Goal: Information Seeking & Learning: Find specific fact

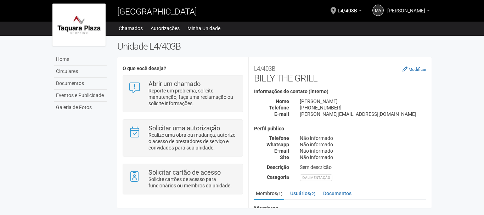
click at [422, 6] on span "[PERSON_NAME]" at bounding box center [406, 7] width 38 height 12
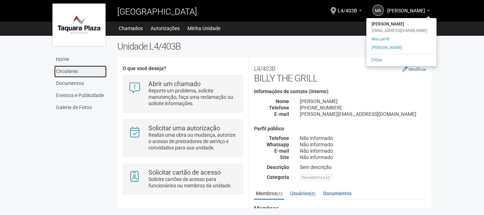
click at [75, 73] on link "Circulares" at bounding box center [80, 71] width 52 height 12
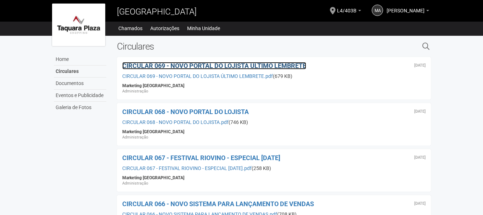
click at [204, 64] on span "CIRCULAR 069 - NOVO PORTAL DO LOJISTA ÚLTIMO LEMBRETE" at bounding box center [214, 65] width 184 height 7
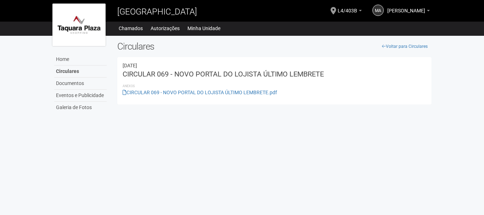
click at [209, 89] on li "Anexos" at bounding box center [273, 86] width 303 height 6
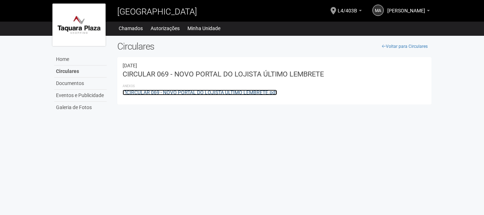
click at [209, 91] on link "CIRCULAR 069 - NOVO PORTAL DO LOJISTA ÚLTIMO LEMBRETE.pdf" at bounding box center [199, 93] width 154 height 6
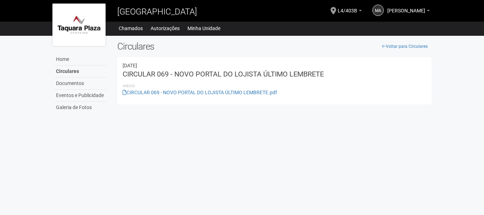
click at [429, 7] on div "MA Marcos André Pereira Silva Marcos André Pereira Silva taquaraplaza@billytheg…" at bounding box center [355, 10] width 155 height 19
click at [429, 7] on div "MA Marcos André Pereira Silva Marcos André Pereira Silva taquaraplaza@billytheg…" at bounding box center [395, 11] width 68 height 21
click at [429, 9] on link "[PERSON_NAME]" at bounding box center [408, 12] width 42 height 6
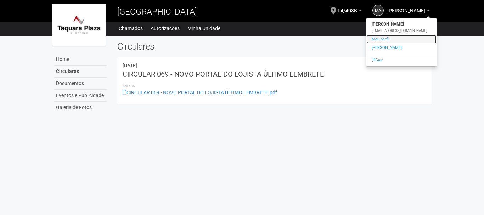
click at [386, 40] on link "Meu perfil" at bounding box center [401, 39] width 70 height 8
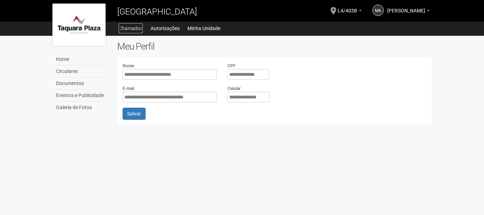
click at [133, 29] on link "Chamados" at bounding box center [131, 28] width 24 height 10
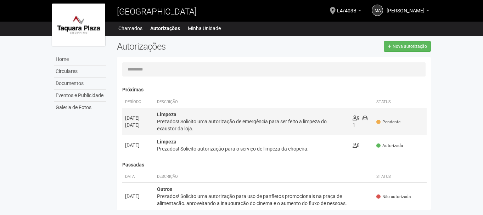
click at [302, 122] on div "Prezados! Solicito uma autorização de emergência para ser feito a limpeza do ex…" at bounding box center [252, 125] width 190 height 14
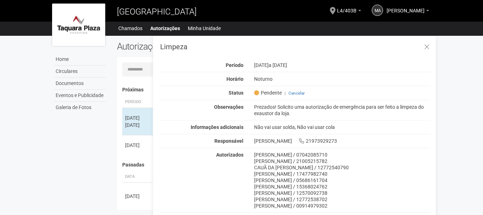
drag, startPoint x: 291, startPoint y: 113, endPoint x: 252, endPoint y: 103, distance: 40.4
click at [252, 104] on div "Prezados! Solicito uma autorização de emergência para ser feito a limpeza do ex…" at bounding box center [342, 110] width 187 height 13
copy div "Prezados! Solicito uma autorização de emergência para ser feito a limpeza do ex…"
drag, startPoint x: 255, startPoint y: 154, endPoint x: 334, endPoint y: 153, distance: 79.0
click at [334, 153] on div "[PERSON_NAME] / 07042085710" at bounding box center [342, 155] width 177 height 6
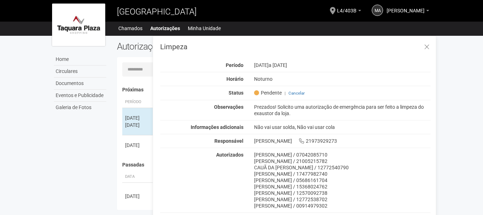
copy div "[PERSON_NAME]"
drag, startPoint x: 370, startPoint y: 154, endPoint x: 339, endPoint y: 154, distance: 30.5
click at [339, 154] on div "[PERSON_NAME] / 07042085710" at bounding box center [342, 155] width 177 height 6
copy div "07042085710"
drag, startPoint x: 255, startPoint y: 159, endPoint x: 326, endPoint y: 160, distance: 71.5
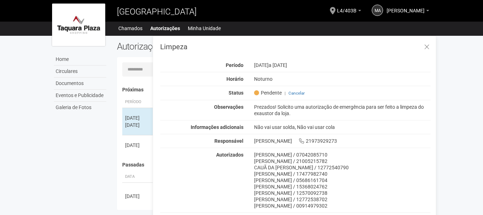
click at [326, 160] on div "[PERSON_NAME] / 21005215782" at bounding box center [342, 161] width 177 height 6
copy div "[PERSON_NAME]"
drag, startPoint x: 364, startPoint y: 159, endPoint x: 332, endPoint y: 159, distance: 32.6
click at [332, 159] on div "[PERSON_NAME] / 21005215782" at bounding box center [342, 161] width 177 height 6
copy div "21005215782"
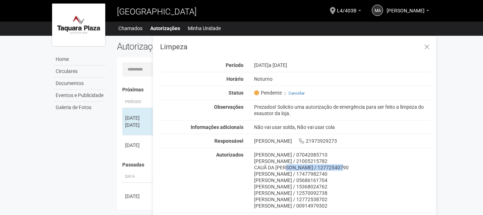
drag, startPoint x: 253, startPoint y: 167, endPoint x: 306, endPoint y: 166, distance: 53.1
click at [306, 166] on div "[PERSON_NAME] / 07042085710 [PERSON_NAME] / 21005215782 [PERSON_NAME] / 1277254…" at bounding box center [342, 180] width 187 height 57
copy div "CAUÃ DA [PERSON_NAME]"
drag, startPoint x: 347, startPoint y: 165, endPoint x: 312, endPoint y: 165, distance: 34.7
click at [312, 165] on div "CAUÃ DA [PERSON_NAME] / 12772540790" at bounding box center [342, 167] width 177 height 6
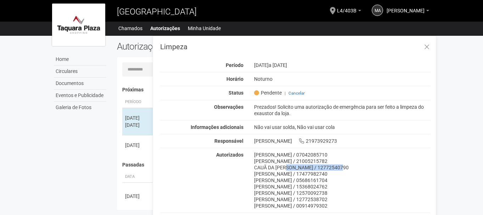
copy div "12772540790"
drag, startPoint x: 253, startPoint y: 172, endPoint x: 315, endPoint y: 172, distance: 61.6
click at [315, 172] on div "[PERSON_NAME] / 17477982740" at bounding box center [342, 174] width 177 height 6
copy div "[PERSON_NAME]"
drag, startPoint x: 354, startPoint y: 172, endPoint x: 321, endPoint y: 175, distance: 32.3
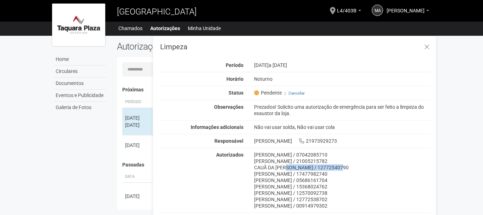
click at [321, 175] on div "[PERSON_NAME] / 17477982740" at bounding box center [342, 174] width 177 height 6
copy div "17477982740"
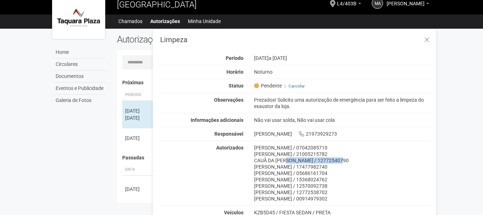
scroll to position [11, 0]
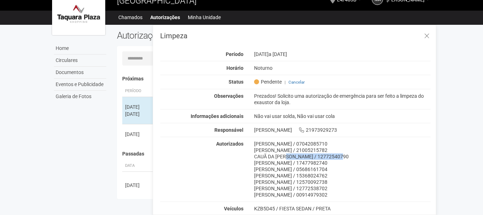
drag, startPoint x: 252, startPoint y: 169, endPoint x: 326, endPoint y: 166, distance: 73.7
click at [326, 166] on div "[PERSON_NAME] / 07042085710 [PERSON_NAME] / 21005215782 [PERSON_NAME] / 1277254…" at bounding box center [342, 169] width 187 height 57
copy div "[PERSON_NAME]"
drag, startPoint x: 362, startPoint y: 168, endPoint x: 330, endPoint y: 169, distance: 32.6
click at [330, 169] on div "[PERSON_NAME] / 05686161704" at bounding box center [342, 169] width 177 height 6
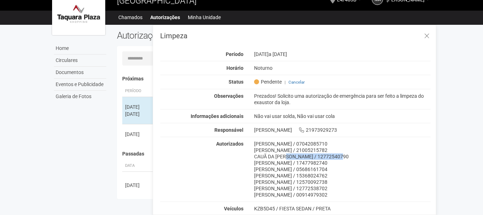
drag, startPoint x: 254, startPoint y: 176, endPoint x: 332, endPoint y: 175, distance: 78.3
click at [332, 175] on div "[PERSON_NAME] / 15368024762" at bounding box center [342, 175] width 177 height 6
drag, startPoint x: 371, startPoint y: 174, endPoint x: 340, endPoint y: 175, distance: 31.5
click at [340, 175] on div "[PERSON_NAME] / 15368024762" at bounding box center [342, 175] width 177 height 6
click at [380, 173] on div "[PERSON_NAME] / 15368024762" at bounding box center [342, 175] width 177 height 6
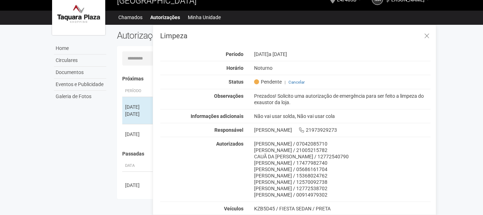
drag, startPoint x: 380, startPoint y: 173, endPoint x: 342, endPoint y: 174, distance: 37.5
click at [342, 174] on div "[PERSON_NAME] / 15368024762" at bounding box center [342, 175] width 177 height 6
click at [253, 180] on div "[PERSON_NAME] / 07042085710 [PERSON_NAME] / 21005215782 [PERSON_NAME] / 1277254…" at bounding box center [342, 169] width 187 height 57
click at [324, 182] on div "[PERSON_NAME] / 12570092738" at bounding box center [342, 182] width 177 height 6
click at [260, 181] on div "[PERSON_NAME] / 12570092738" at bounding box center [342, 182] width 177 height 6
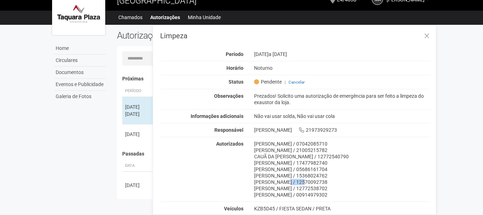
click at [260, 181] on div "[PERSON_NAME] / 12570092738" at bounding box center [342, 182] width 177 height 6
drag, startPoint x: 254, startPoint y: 181, endPoint x: 338, endPoint y: 182, distance: 83.9
click at [338, 182] on div "[PERSON_NAME] / 12570092738" at bounding box center [342, 182] width 177 height 6
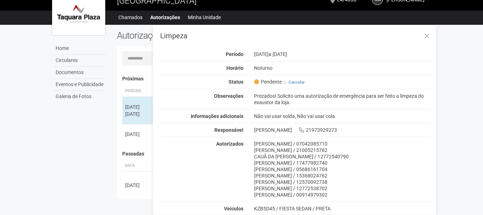
drag, startPoint x: 376, startPoint y: 181, endPoint x: 344, endPoint y: 181, distance: 32.6
click at [344, 181] on div "[PERSON_NAME] / 12570092738" at bounding box center [342, 182] width 177 height 6
drag, startPoint x: 254, startPoint y: 188, endPoint x: 318, endPoint y: 188, distance: 64.1
click at [318, 188] on div "[PERSON_NAME] / 12772538702" at bounding box center [342, 188] width 177 height 6
drag, startPoint x: 352, startPoint y: 187, endPoint x: 322, endPoint y: 186, distance: 29.8
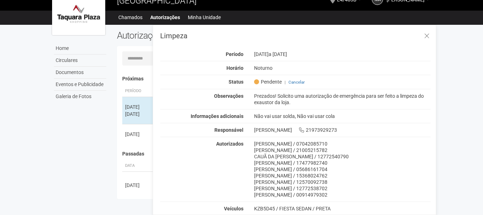
click at [322, 186] on div "[PERSON_NAME] / 12772538702" at bounding box center [342, 188] width 177 height 6
drag, startPoint x: 254, startPoint y: 194, endPoint x: 305, endPoint y: 193, distance: 51.0
click at [305, 193] on div "[PERSON_NAME] / 00914979302" at bounding box center [342, 195] width 177 height 6
drag, startPoint x: 341, startPoint y: 193, endPoint x: 311, endPoint y: 195, distance: 30.5
click at [311, 195] on div "[PERSON_NAME] / 00914979302" at bounding box center [342, 195] width 177 height 6
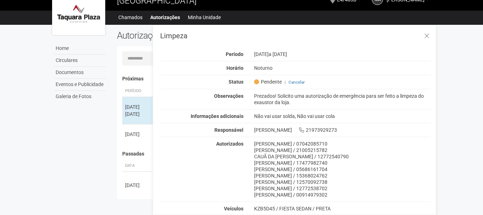
drag, startPoint x: 280, startPoint y: 207, endPoint x: 312, endPoint y: 206, distance: 32.6
click at [313, 206] on div "KZB5D45 / FIESTA SEDAN / PRETA" at bounding box center [342, 208] width 177 height 6
drag, startPoint x: 254, startPoint y: 205, endPoint x: 274, endPoint y: 206, distance: 19.9
click at [274, 206] on div "KZB5D45 / FIESTA SEDAN / PRETA" at bounding box center [342, 208] width 177 height 6
